Goal: Task Accomplishment & Management: Manage account settings

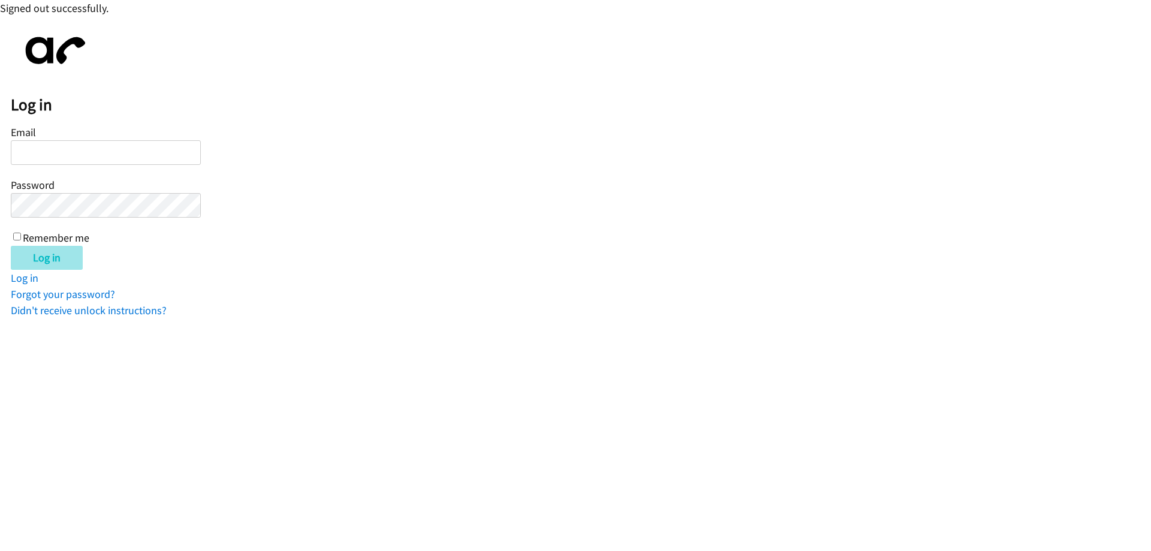
type input "[EMAIL_ADDRESS][DOMAIN_NAME]"
click at [44, 250] on input "Log in" at bounding box center [47, 258] width 72 height 24
type input "[EMAIL_ADDRESS][DOMAIN_NAME]"
click at [64, 259] on input "Log in" at bounding box center [47, 258] width 72 height 24
